Goal: Task Accomplishment & Management: Manage account settings

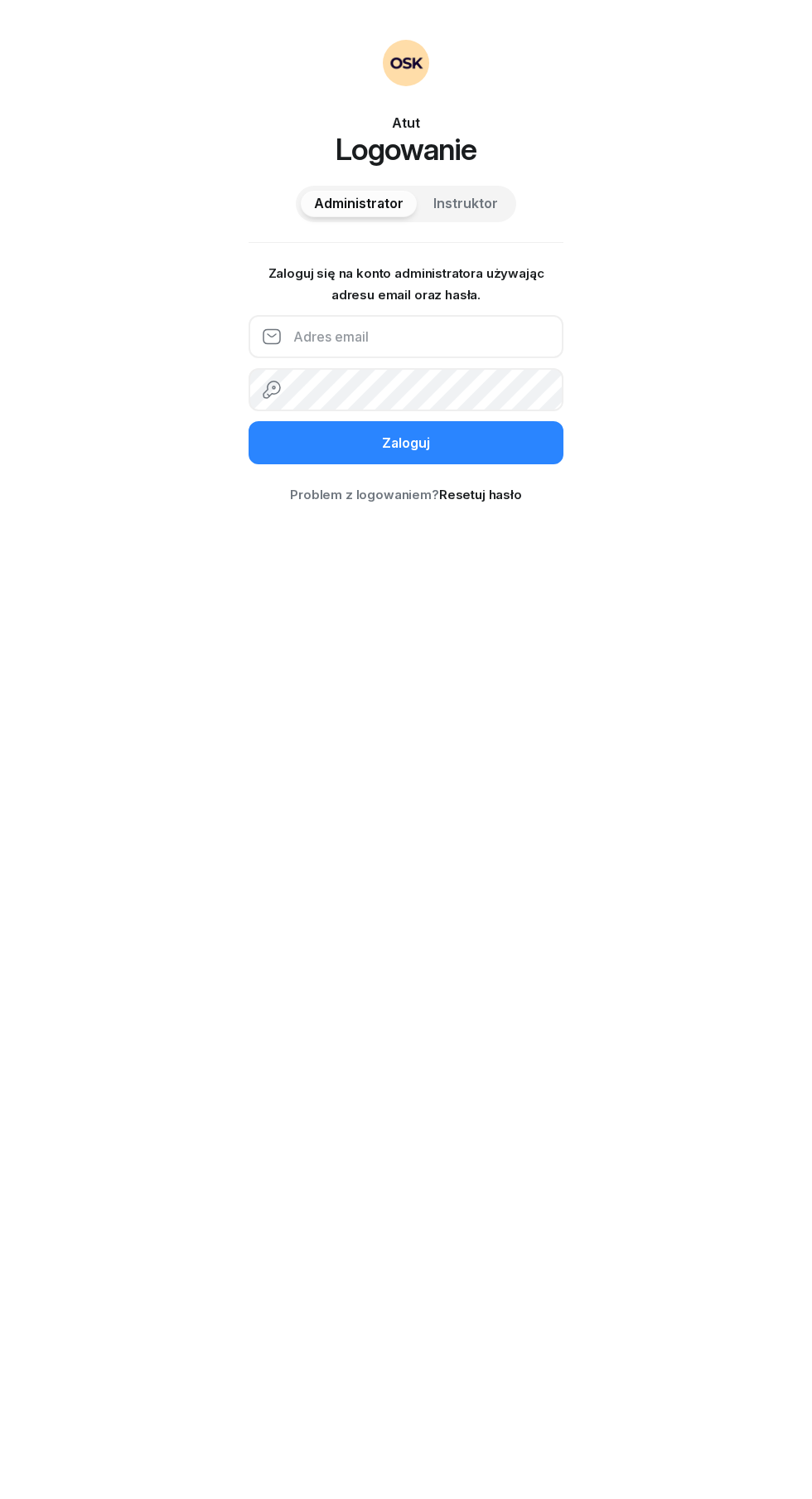
click at [376, 338] on input "email" at bounding box center [405, 336] width 315 height 43
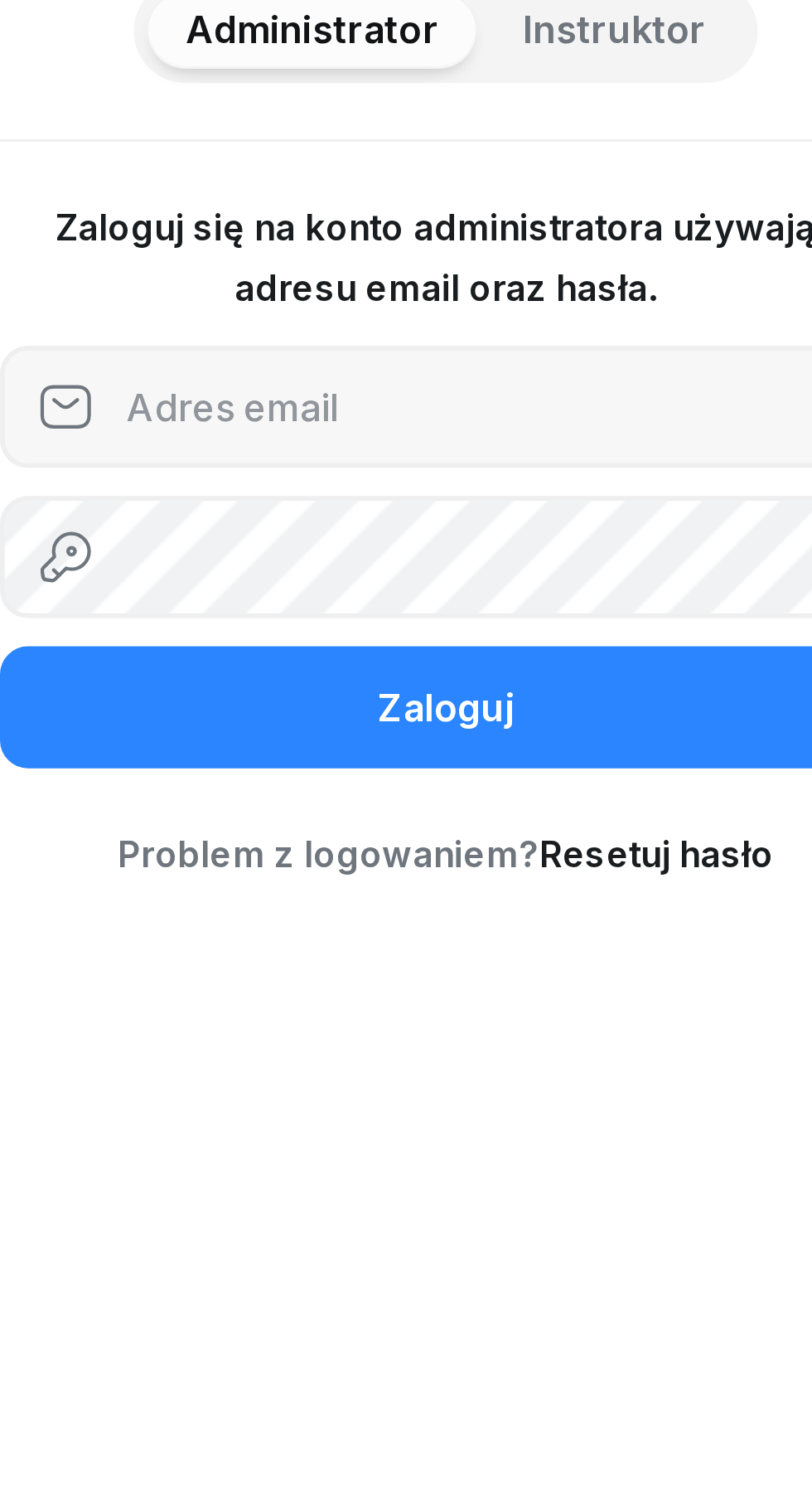
click at [480, 211] on span "Instruktor" at bounding box center [466, 203] width 65 height 22
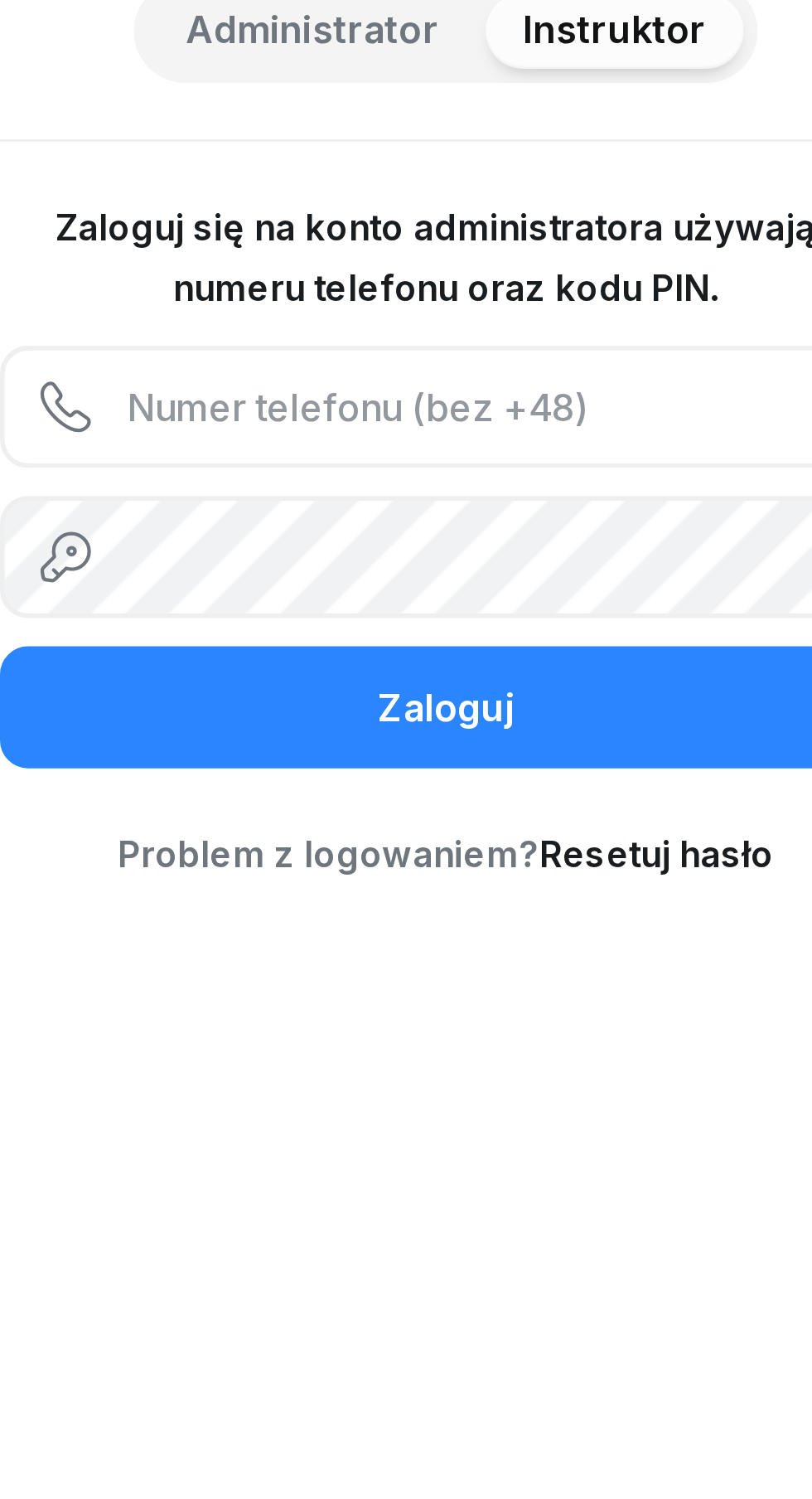
click at [371, 336] on input "text" at bounding box center [405, 336] width 315 height 43
type input "500552360"
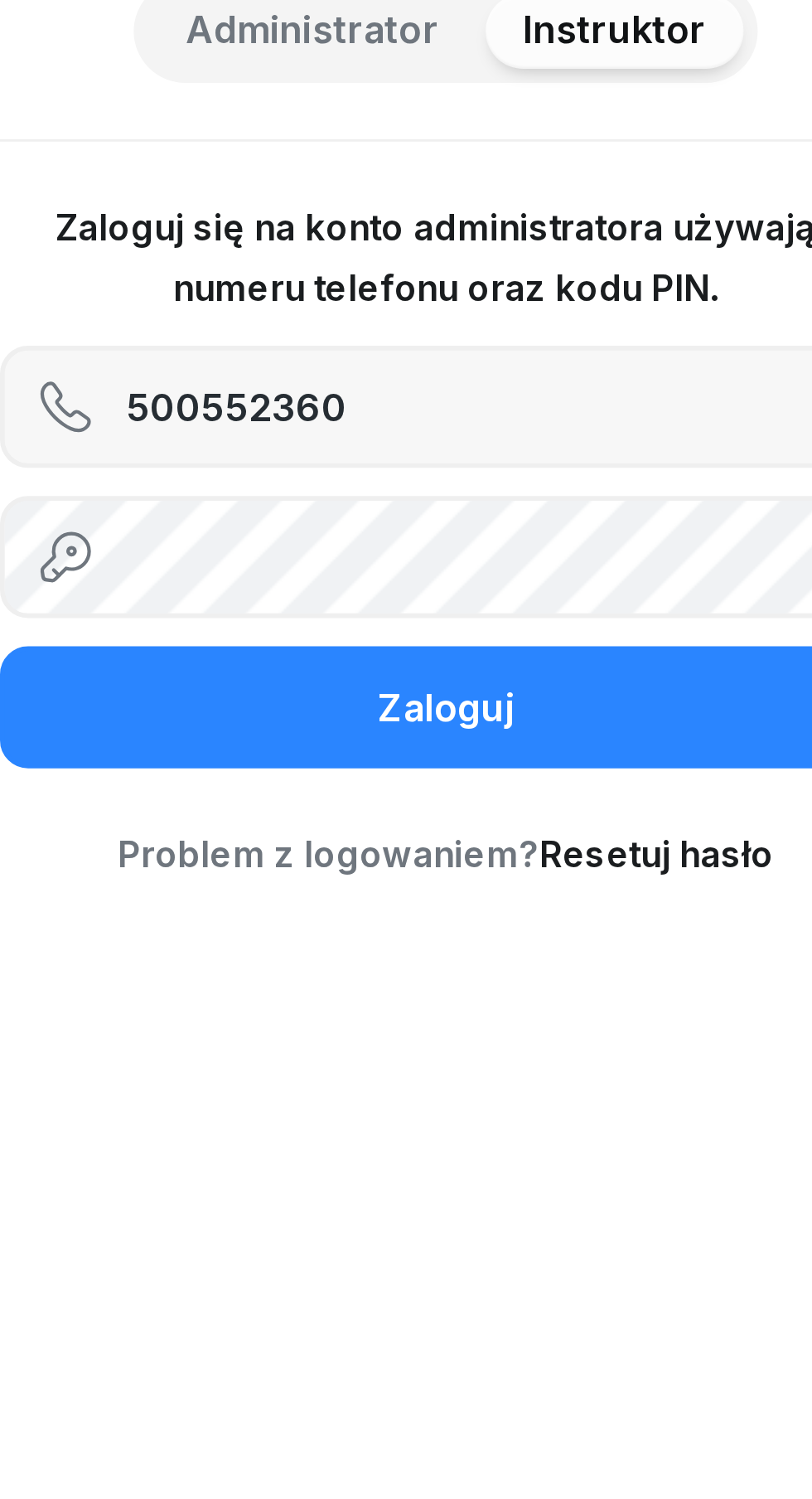
click at [417, 440] on div "Zaloguj" at bounding box center [406, 443] width 48 height 22
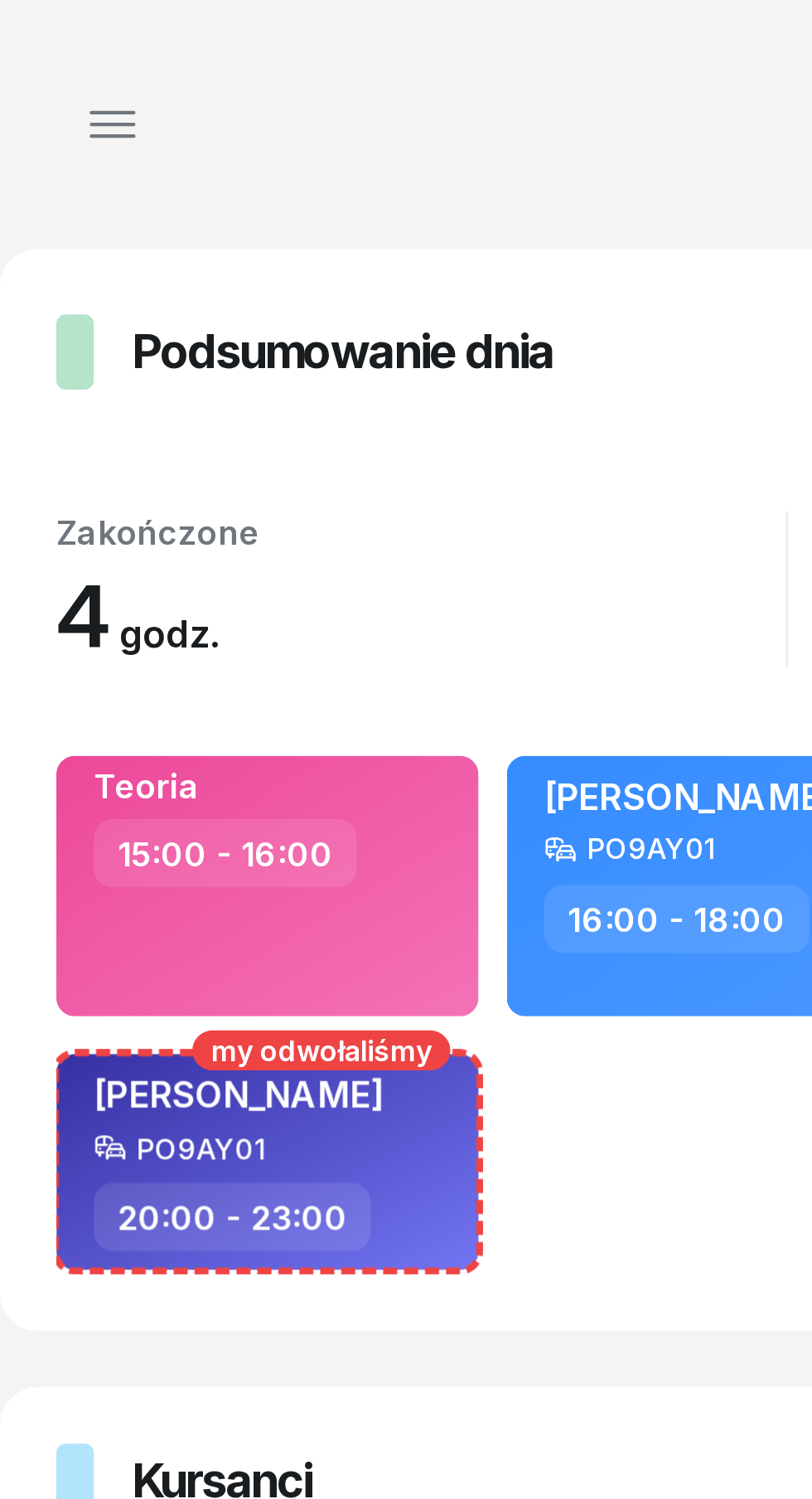
click at [37, 44] on icon "button" at bounding box center [39, 44] width 15 height 0
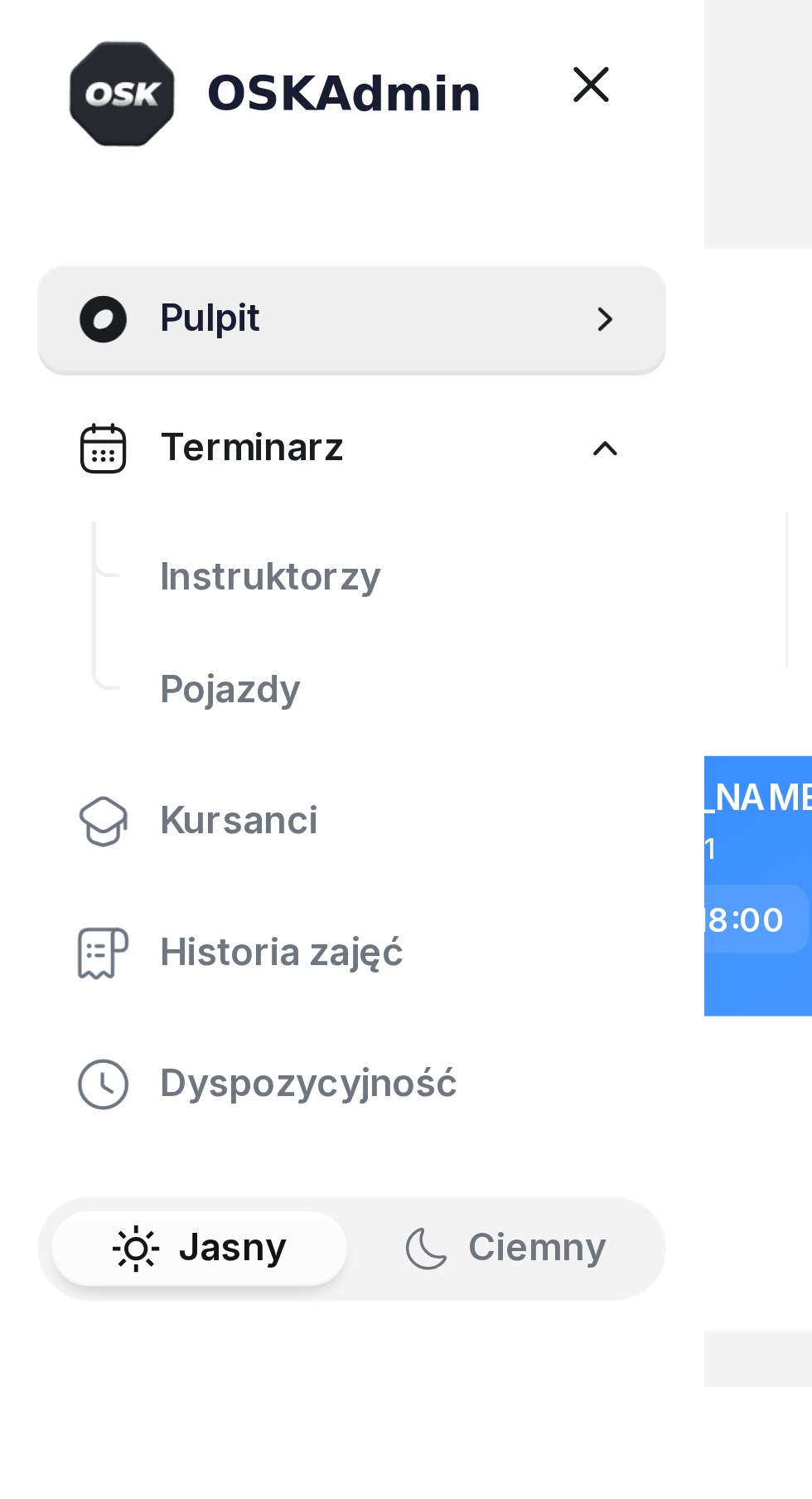
click at [99, 205] on span "Instruktorzy" at bounding box center [139, 203] width 166 height 22
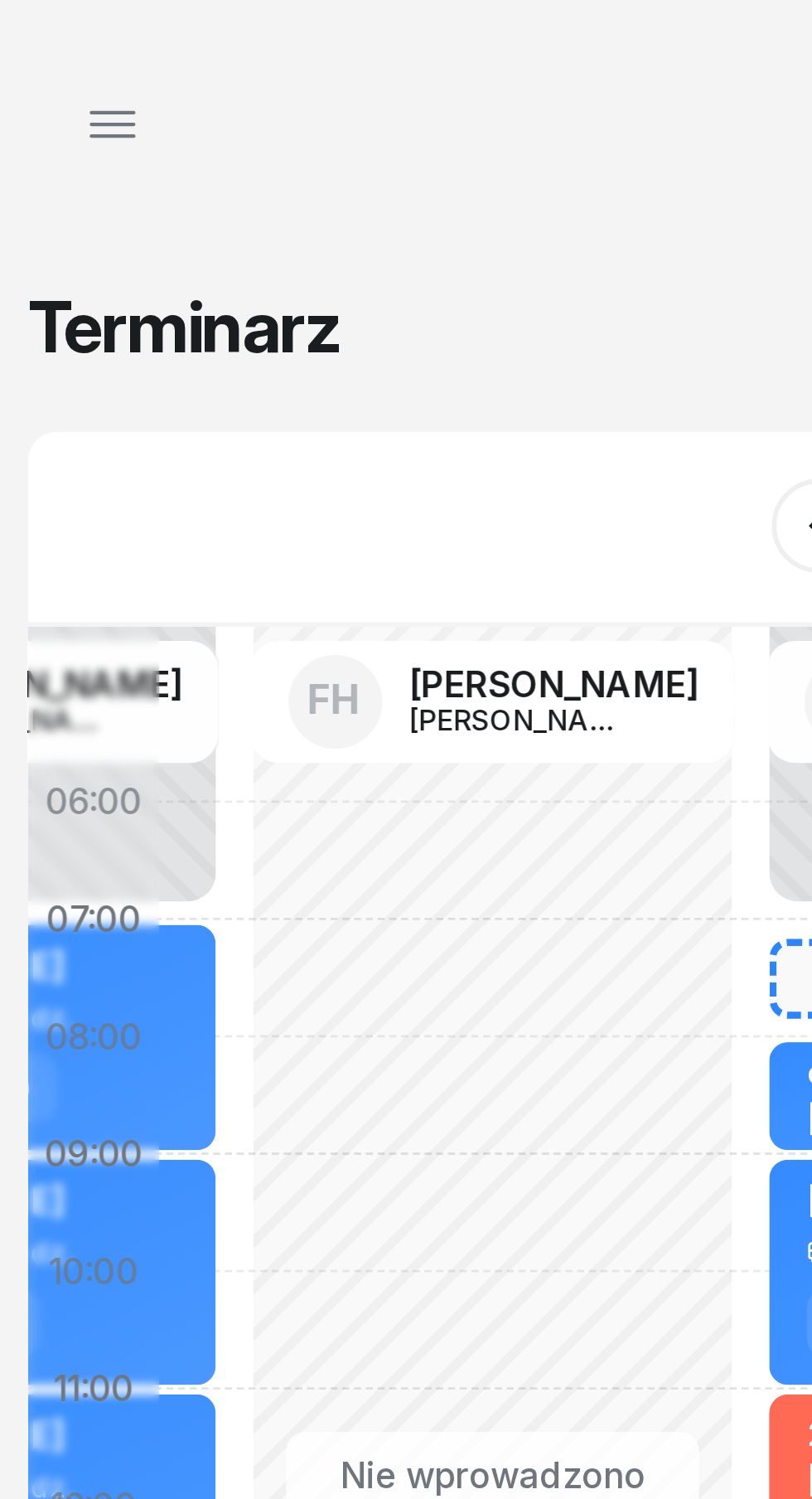
scroll to position [0, 709]
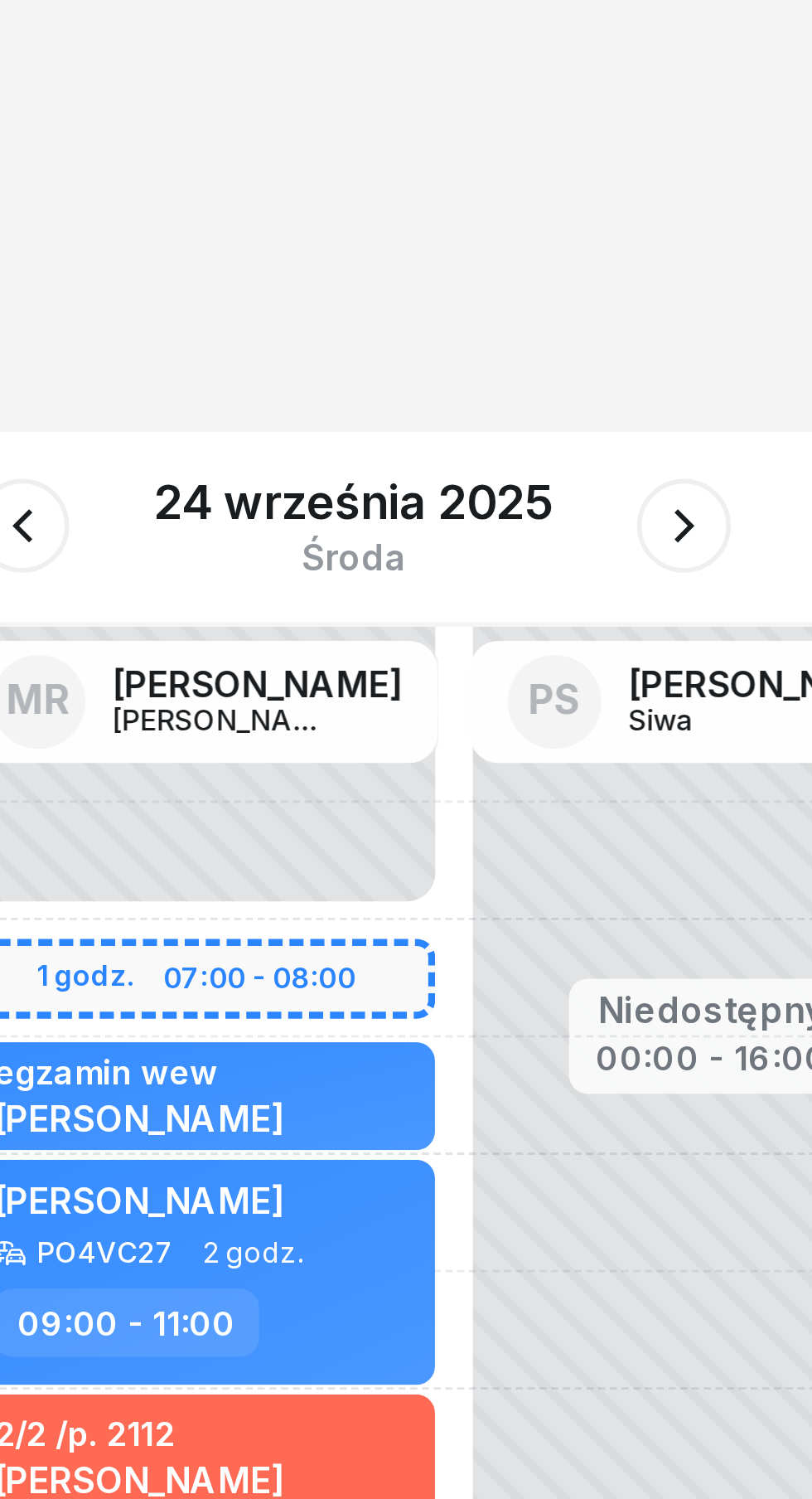
click at [404, 174] on div "24 września 2025" at bounding box center [406, 177] width 140 height 17
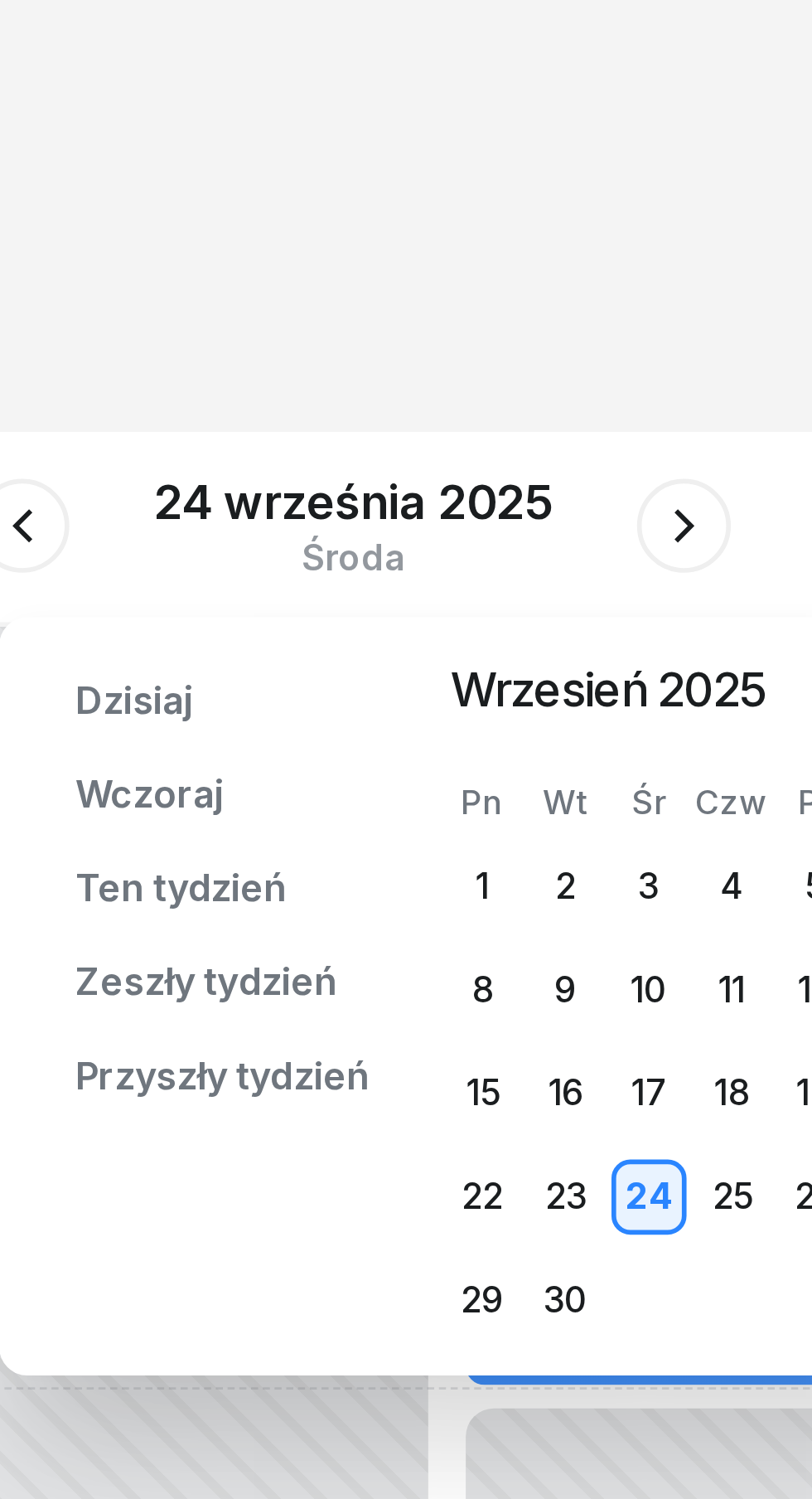
scroll to position [0, 895]
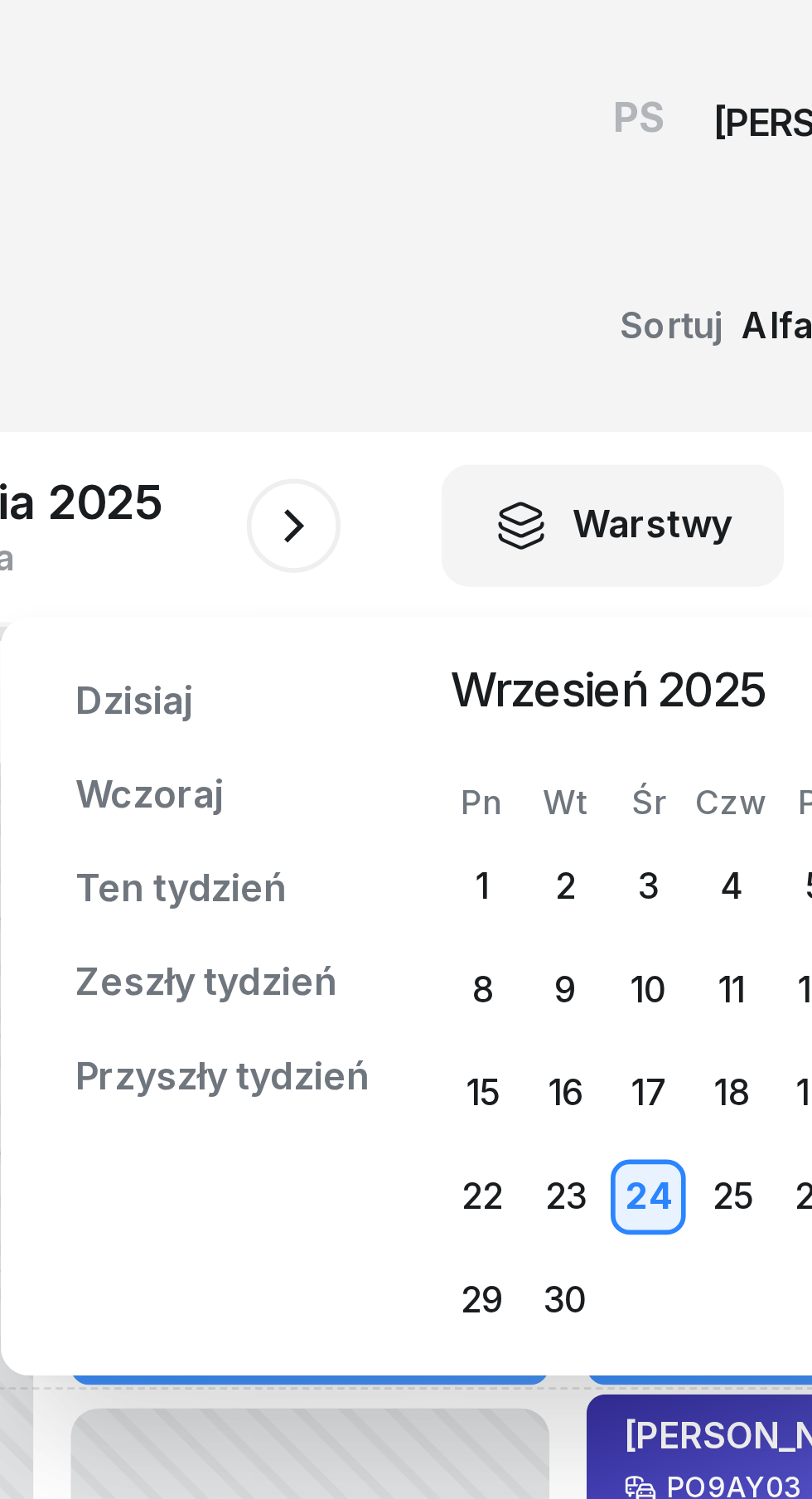
click at [700, 430] on div "26" at bounding box center [707, 423] width 26 height 26
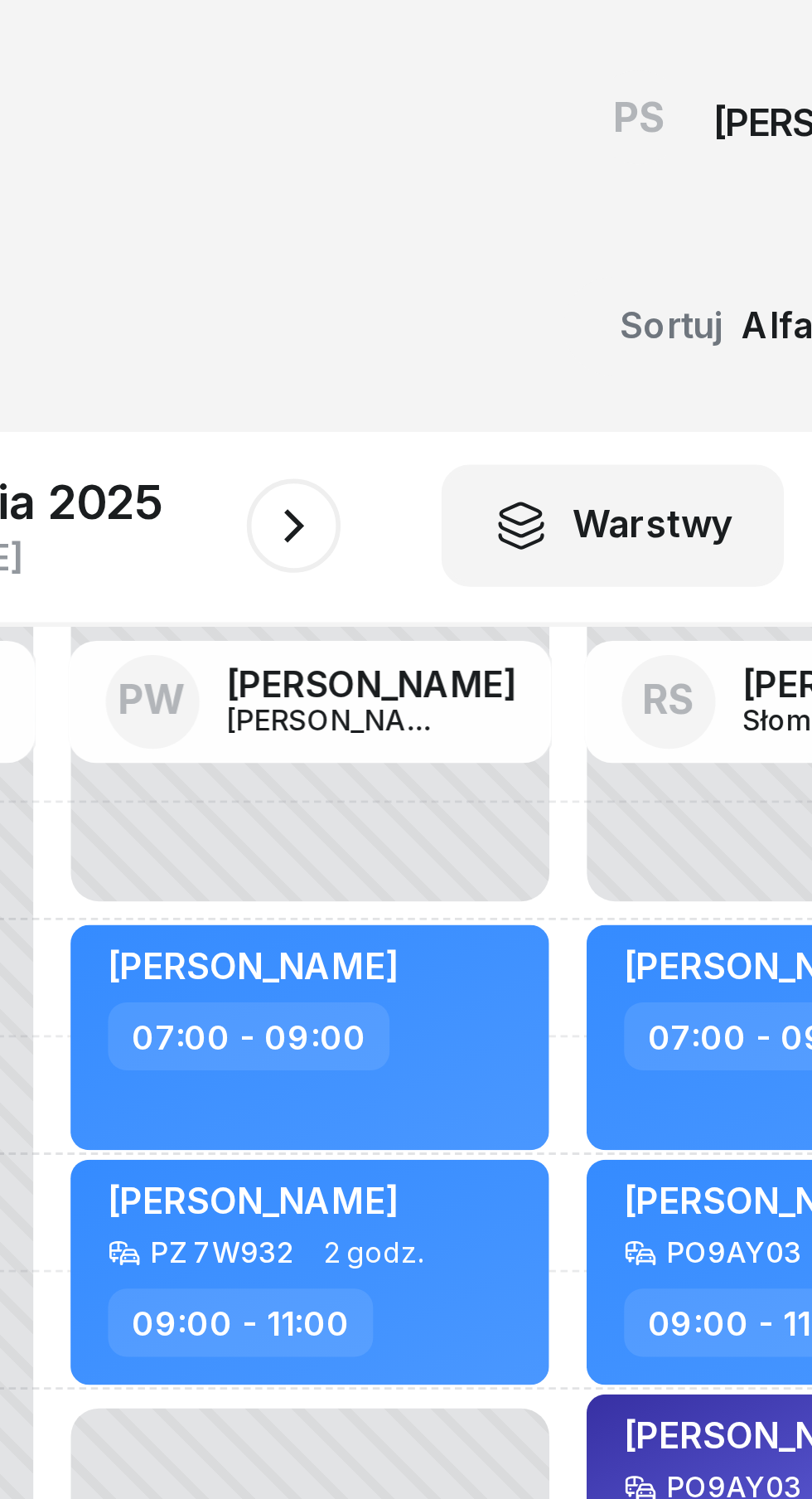
click at [674, 429] on span "[PERSON_NAME]" at bounding box center [691, 424] width 102 height 16
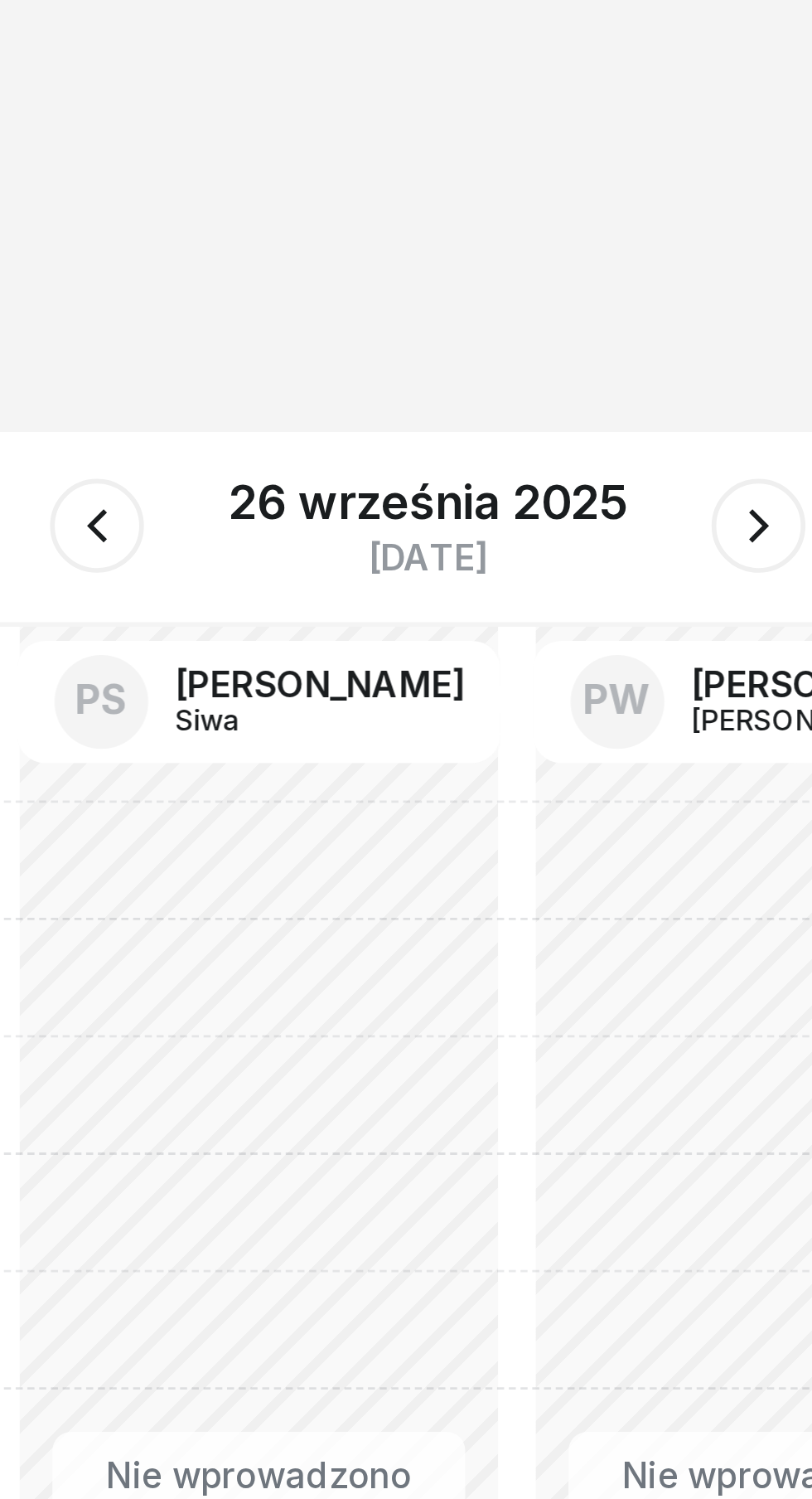
click at [520, 183] on icon "button" at bounding box center [523, 185] width 7 height 11
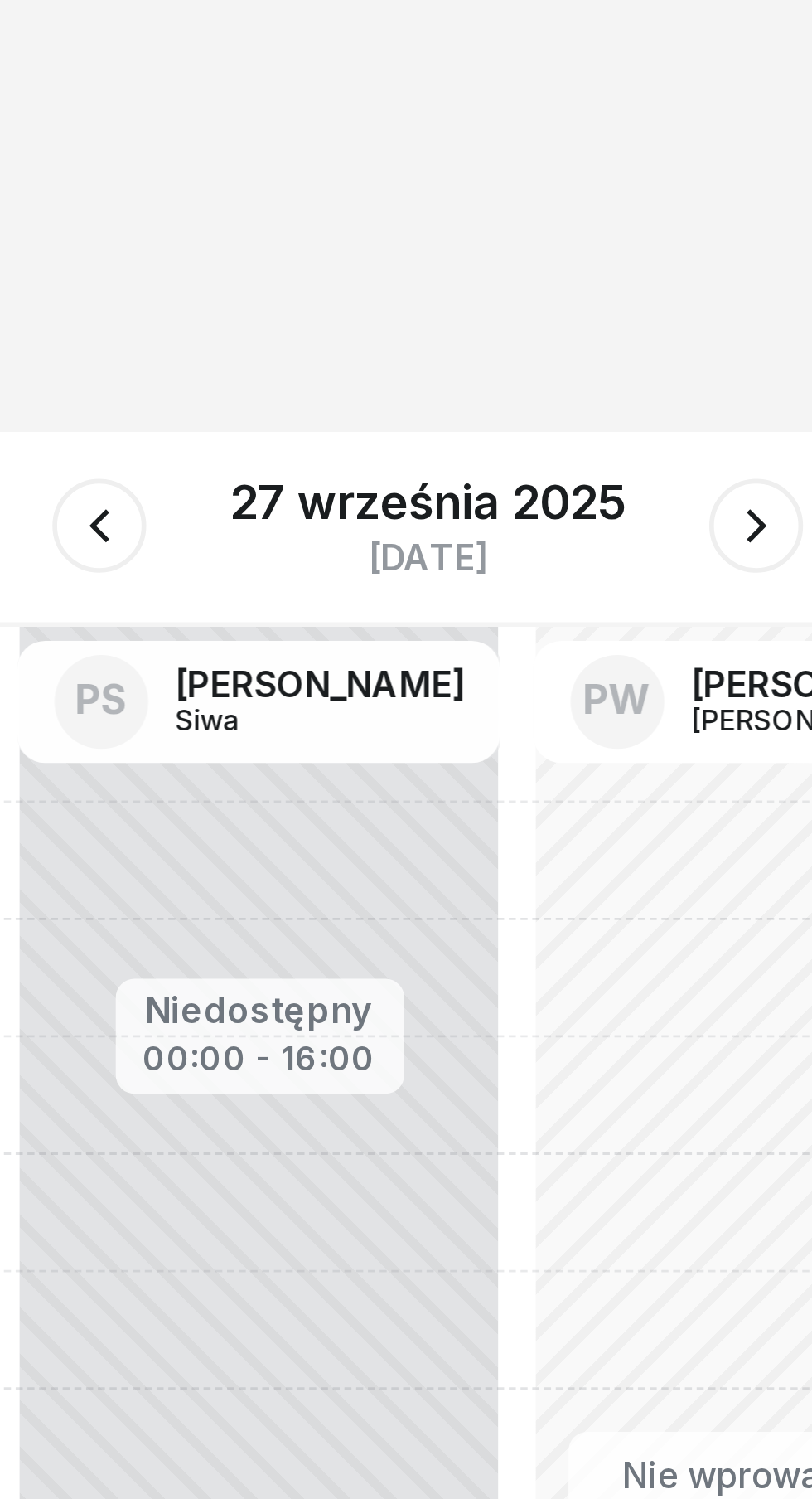
click at [520, 187] on icon "button" at bounding box center [522, 185] width 20 height 20
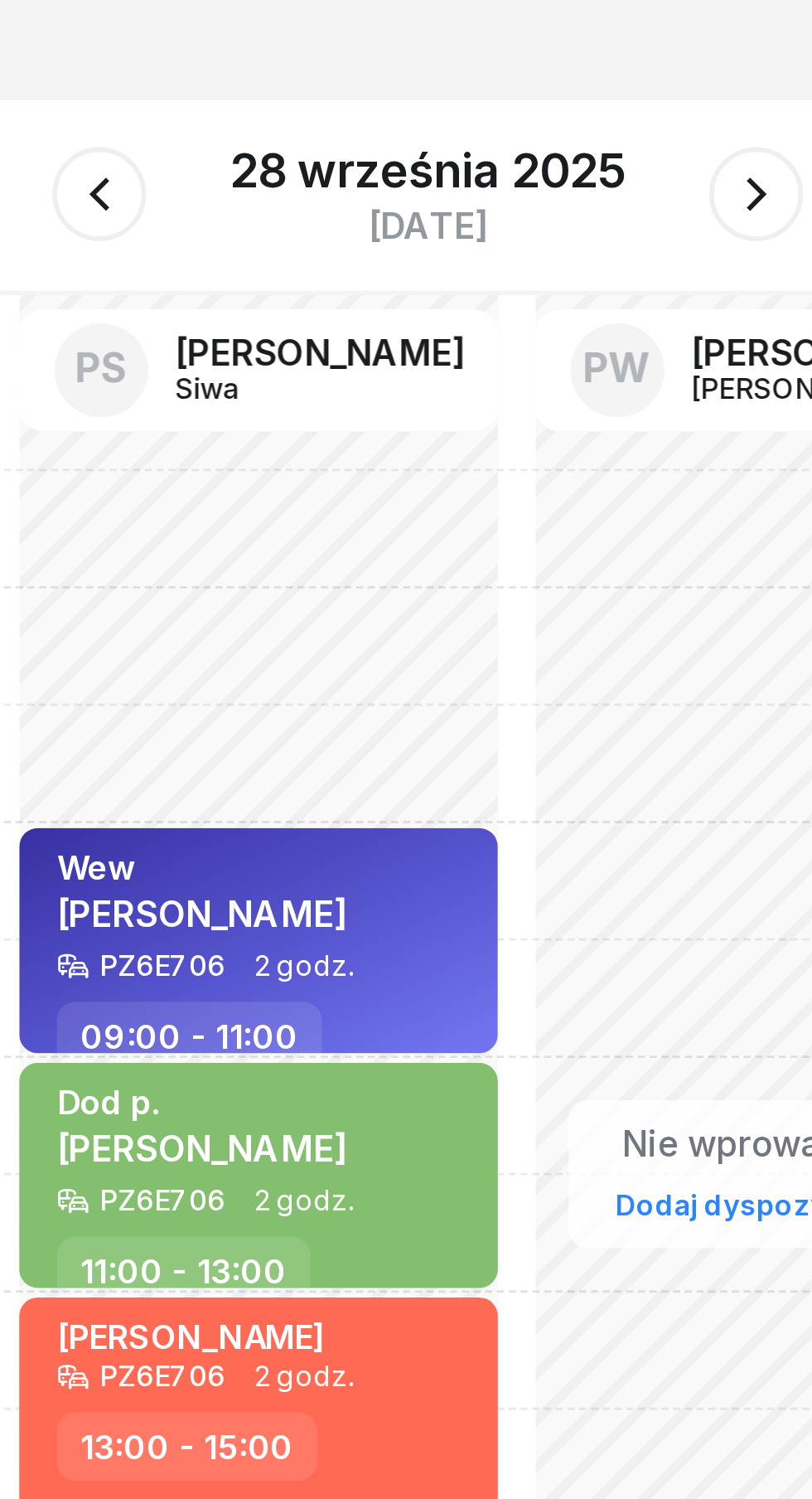
click at [345, 532] on div "Dod [PERSON_NAME]" at bounding box center [326, 518] width 102 height 37
select select "11"
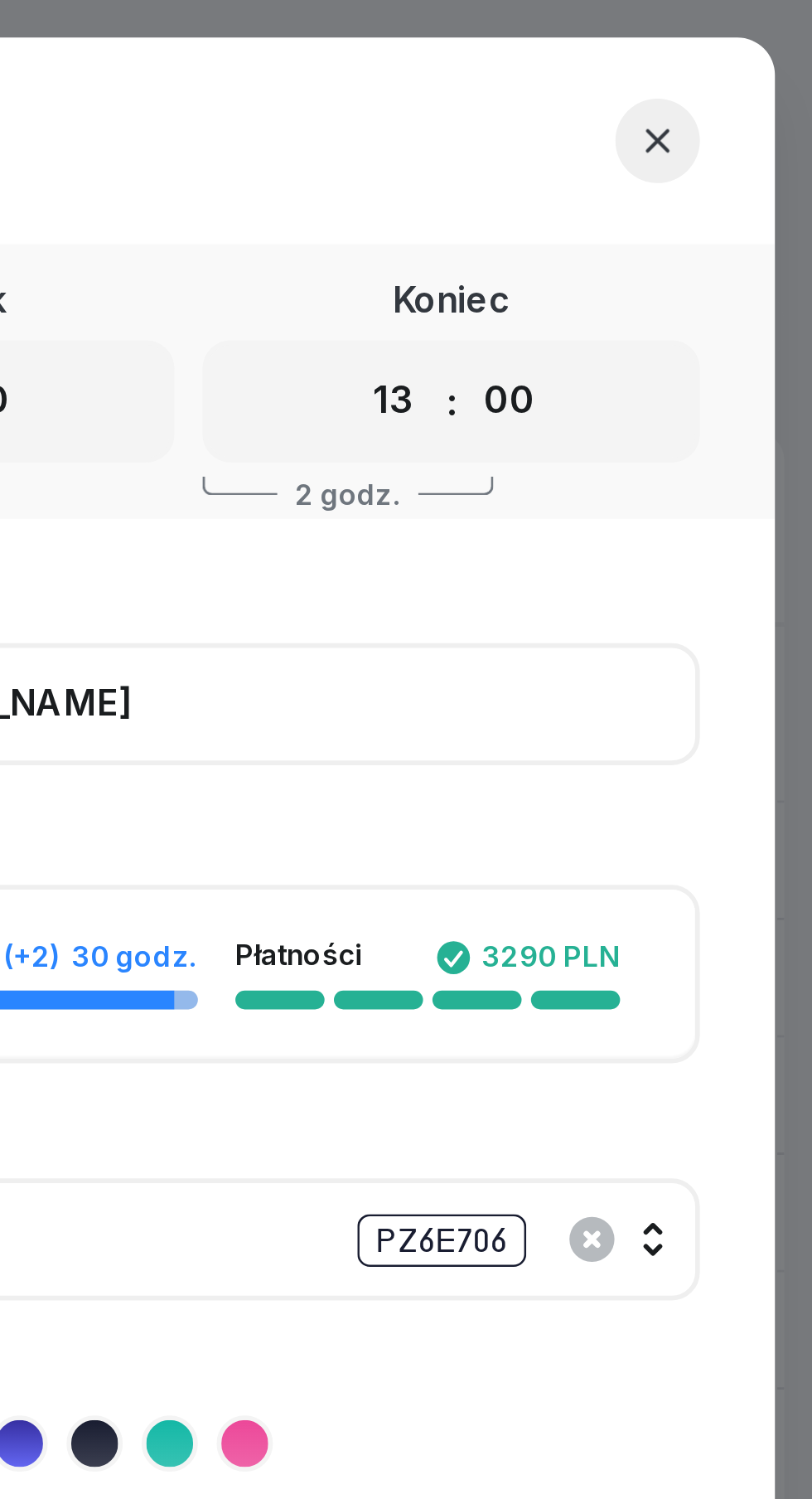
click at [667, 145] on select "00 01 02 03 04 05 06 07 08 09 10 11 12 13 14 15 16 17 18 19 20 21 22 23" at bounding box center [664, 142] width 32 height 35
select select "12"
click at [648, 125] on select "00 01 02 03 04 05 06 07 08 09 10 11 12 13 14 15 16 17 18 19 20 21 22 23" at bounding box center [664, 142] width 32 height 35
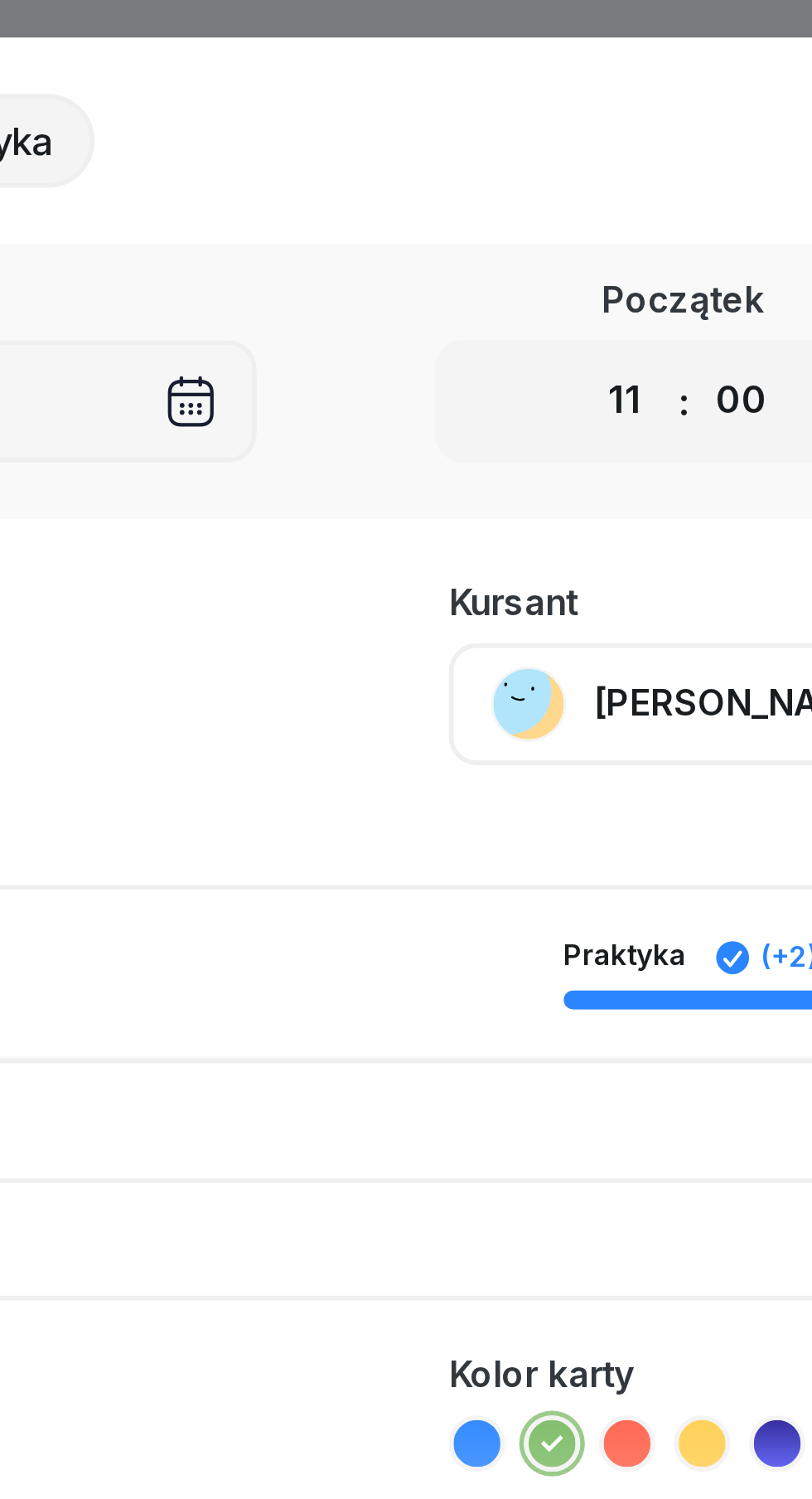
click at [426, 510] on icon at bounding box center [425, 510] width 17 height 17
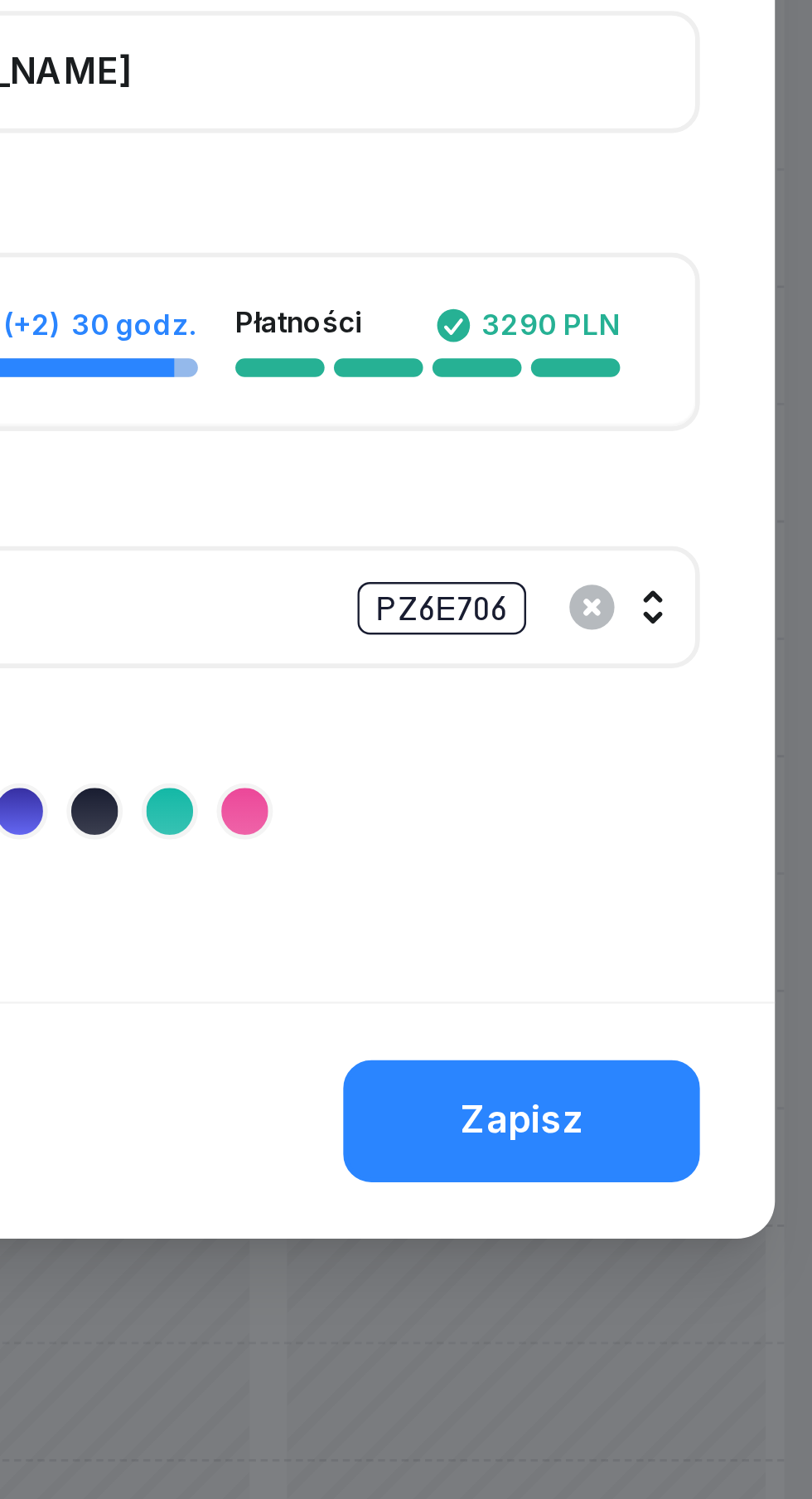
click at [720, 620] on div "Zapisz" at bounding box center [709, 619] width 43 height 22
click at [712, 617] on div "Zapisz" at bounding box center [709, 619] width 43 height 22
